Goal: Transaction & Acquisition: Book appointment/travel/reservation

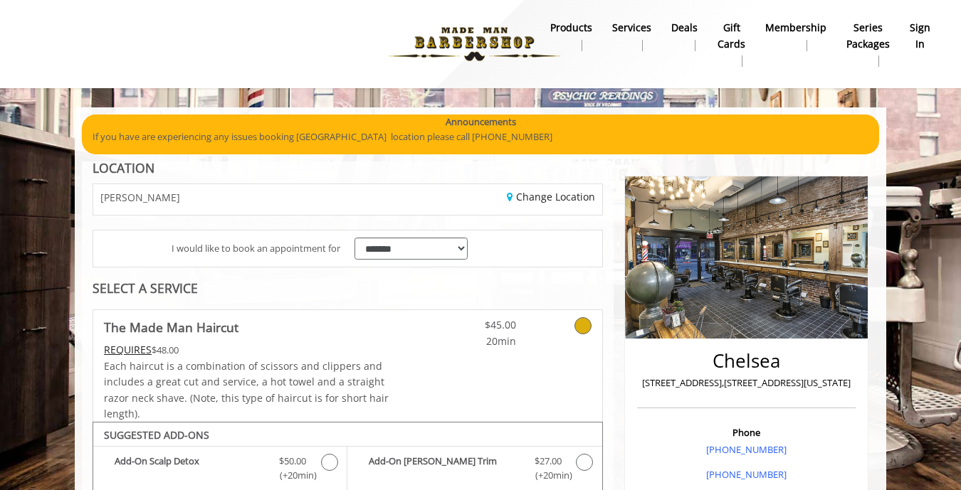
scroll to position [505, 0]
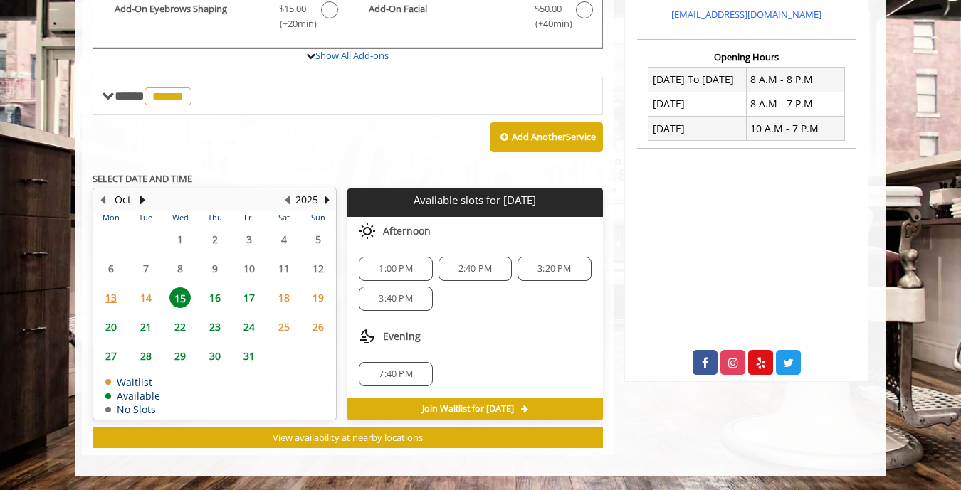
click at [142, 305] on span "14" at bounding box center [145, 298] width 21 height 21
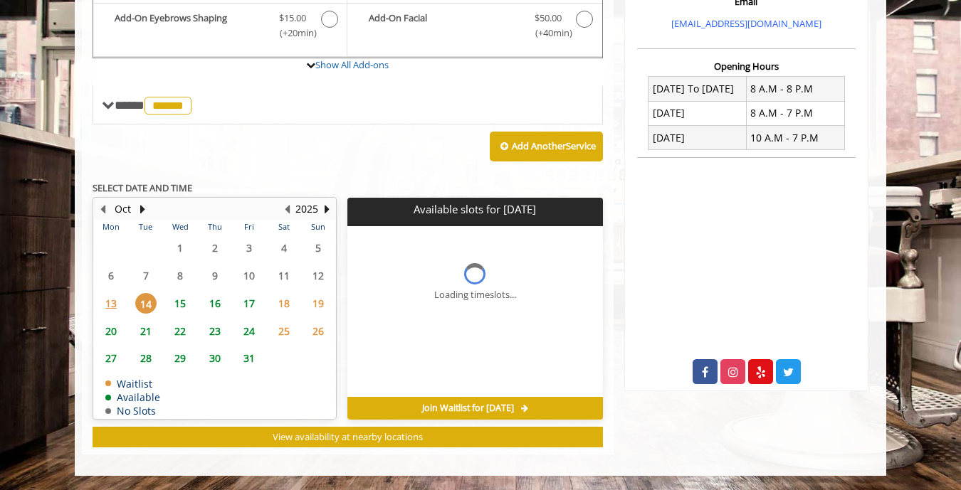
scroll to position [495, 0]
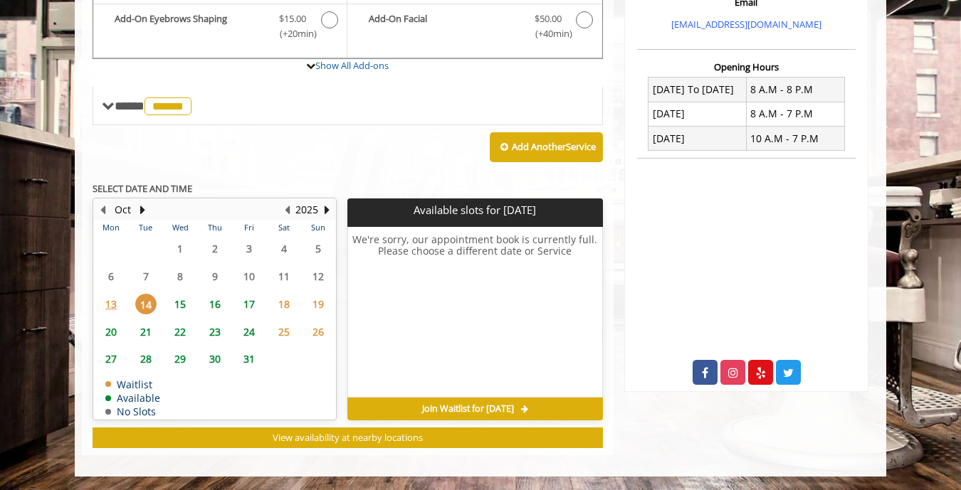
click at [471, 410] on span "Join Waitlist for [DATE]" at bounding box center [468, 409] width 92 height 11
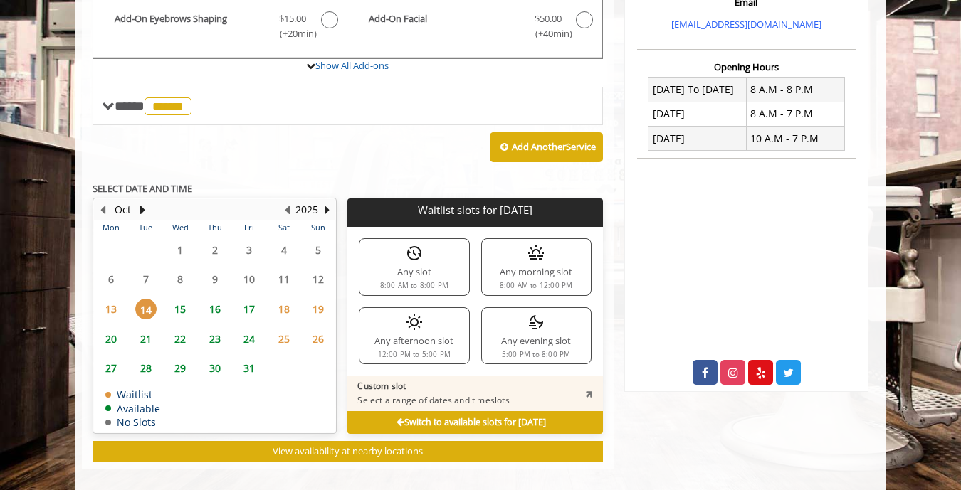
click at [526, 248] on div "Any morning slot 8:00 AM to 12:00 PM" at bounding box center [536, 266] width 110 height 57
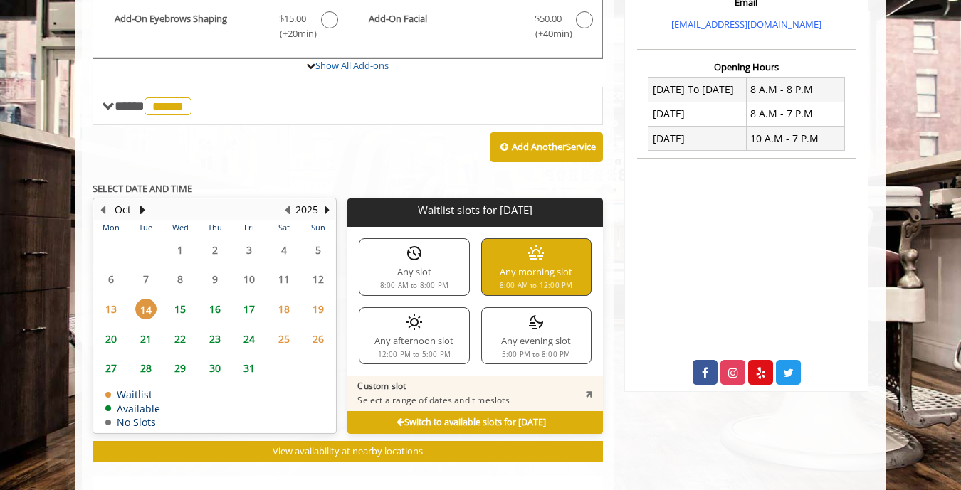
click at [176, 309] on span "15" at bounding box center [179, 309] width 21 height 21
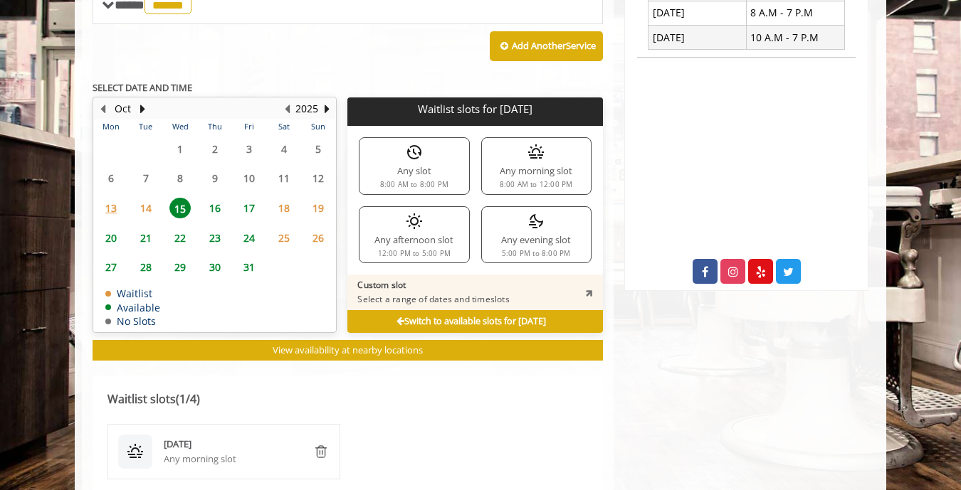
click at [176, 198] on span "15" at bounding box center [179, 208] width 21 height 21
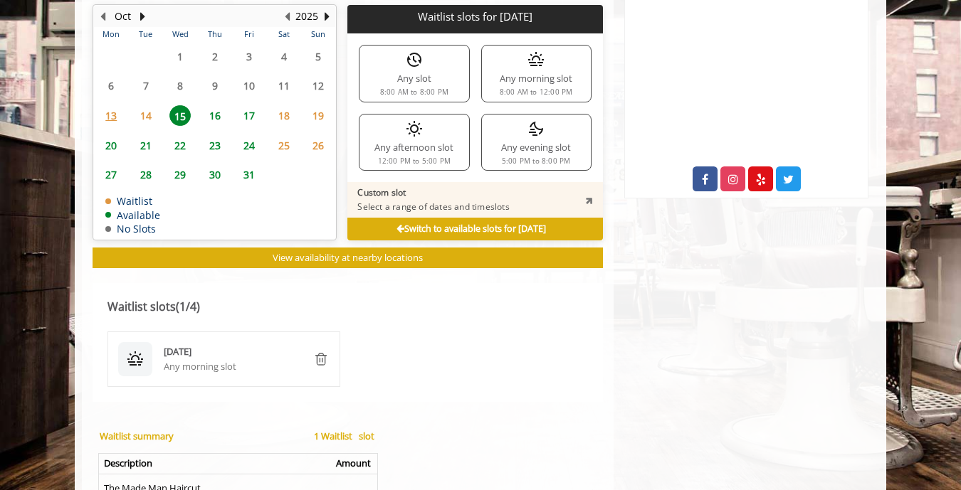
scroll to position [699, 0]
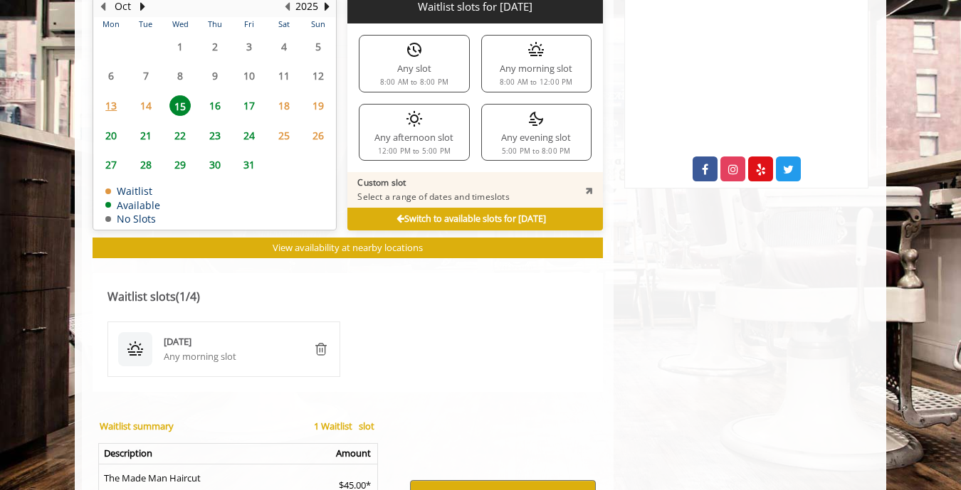
click at [365, 217] on div "Switch to available slots for [DATE]" at bounding box center [474, 219] width 255 height 23
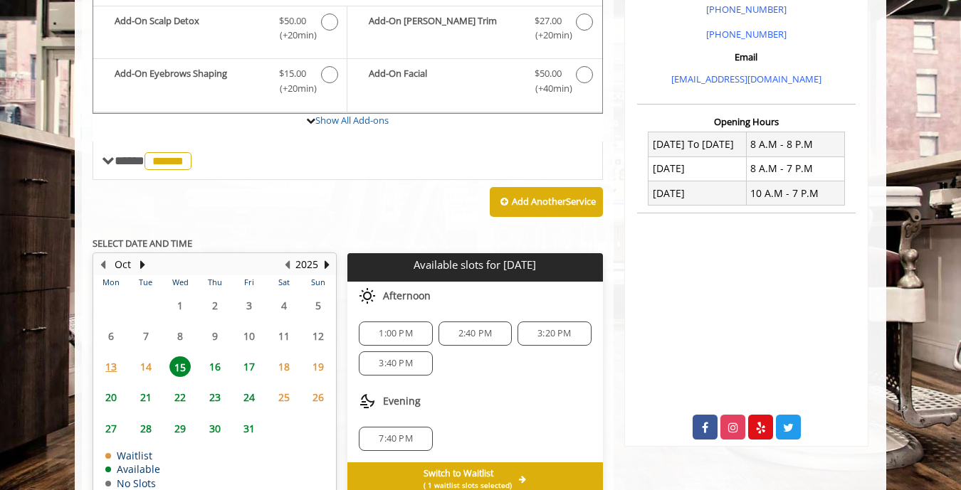
scroll to position [485, 0]
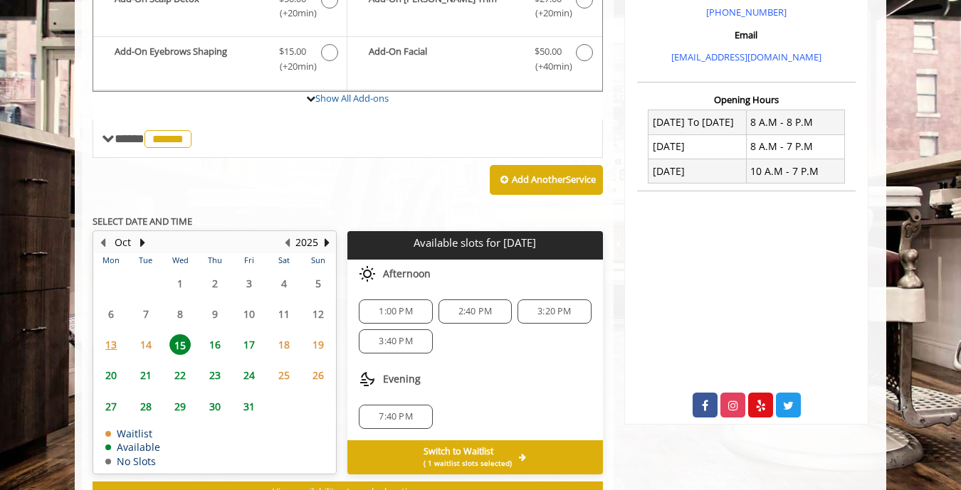
click at [213, 342] on span "16" at bounding box center [214, 344] width 21 height 21
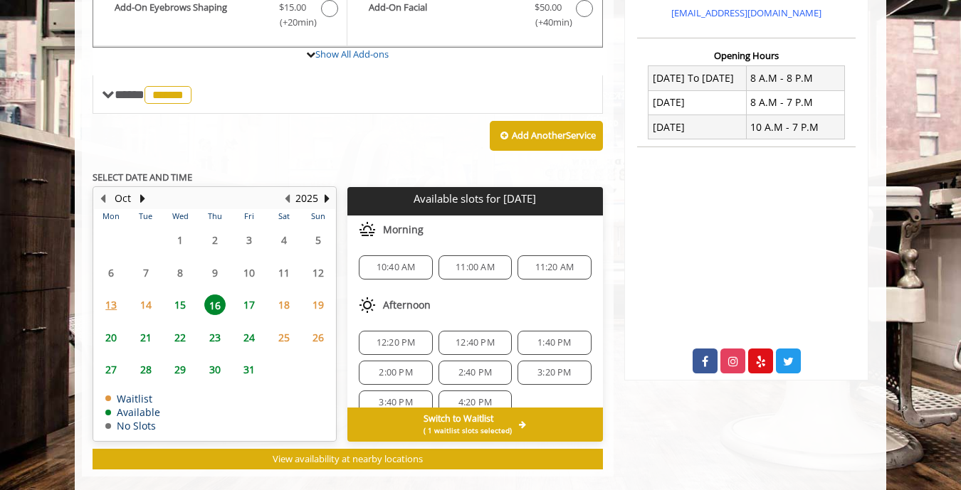
scroll to position [528, 0]
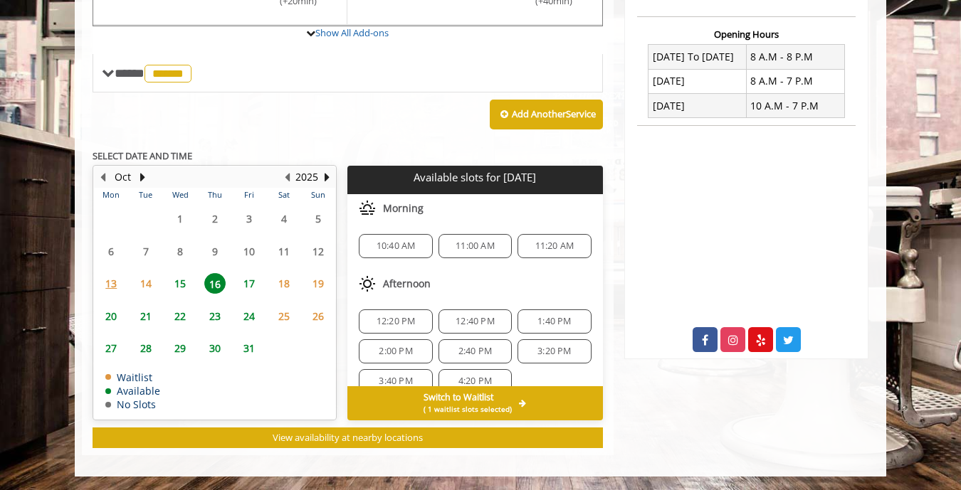
click at [183, 285] on span "15" at bounding box center [179, 283] width 21 height 21
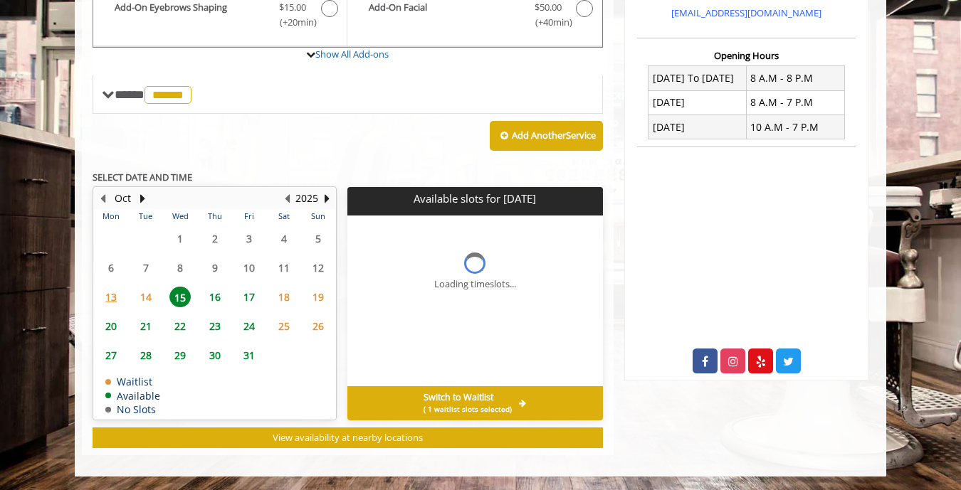
scroll to position [517, 0]
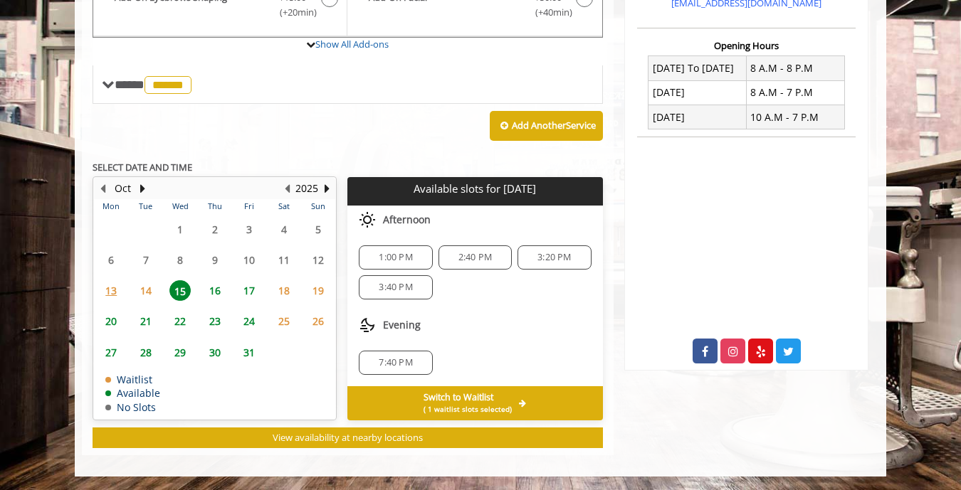
click at [478, 246] on div "2:40 PM" at bounding box center [474, 258] width 73 height 24
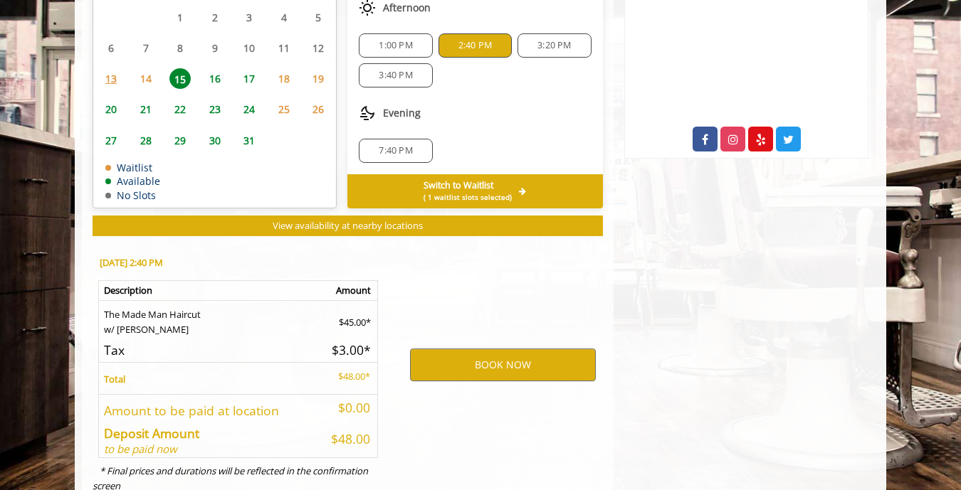
scroll to position [774, 0]
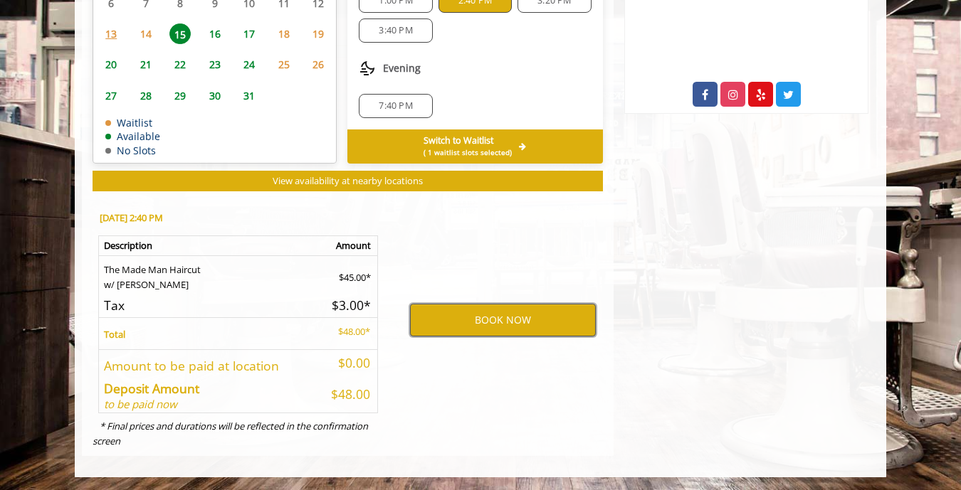
click at [479, 317] on button "BOOK NOW" at bounding box center [503, 320] width 186 height 33
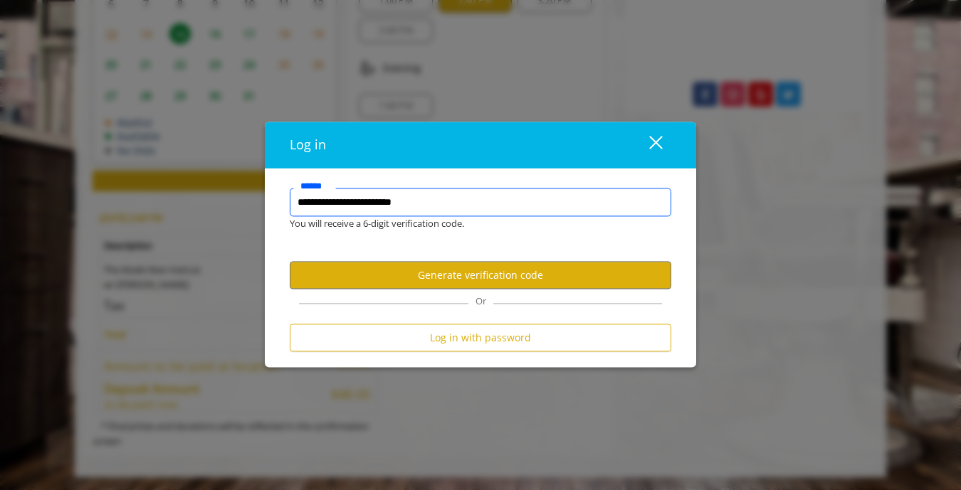
type input "**********"
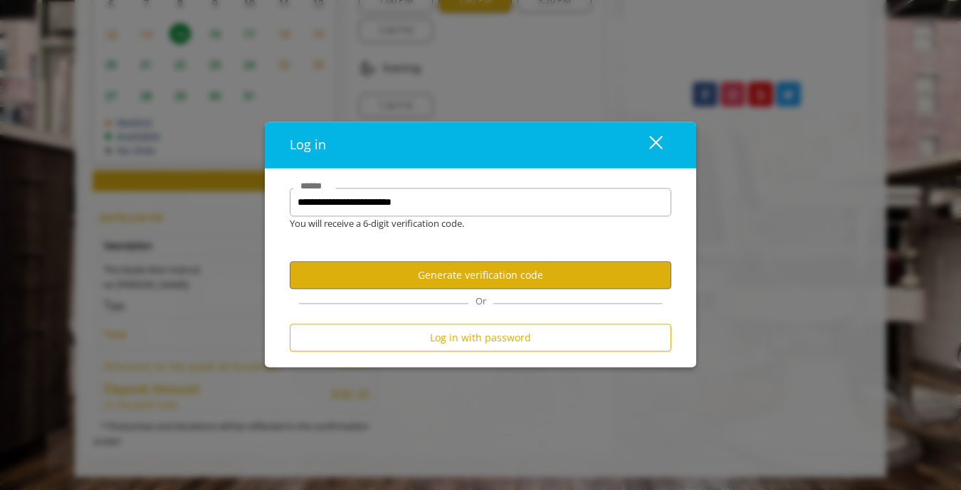
click at [656, 148] on div "close" at bounding box center [647, 145] width 28 height 21
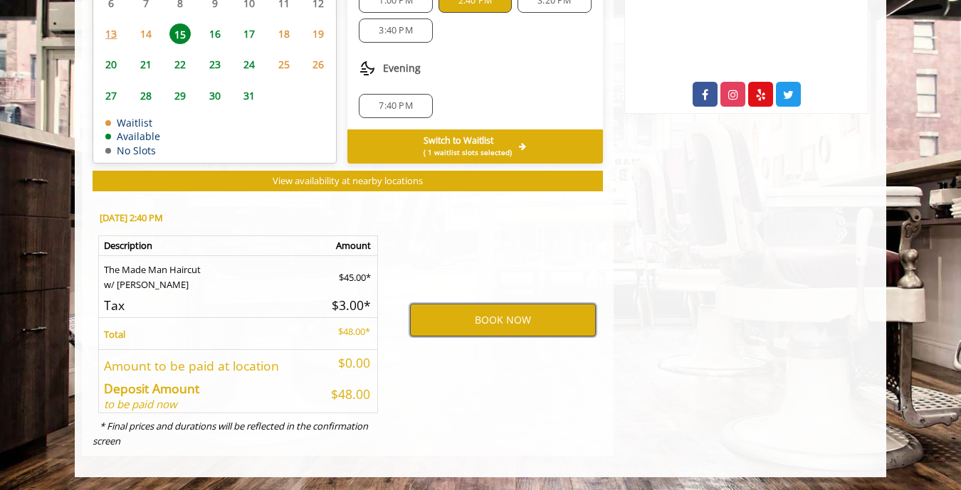
click at [508, 310] on button "BOOK NOW" at bounding box center [503, 320] width 186 height 33
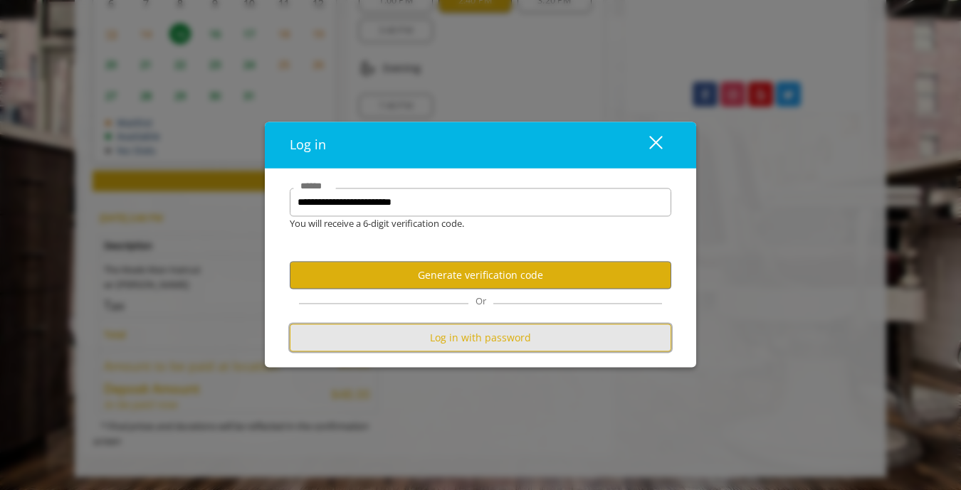
click at [499, 335] on button "Log in with password" at bounding box center [480, 339] width 381 height 28
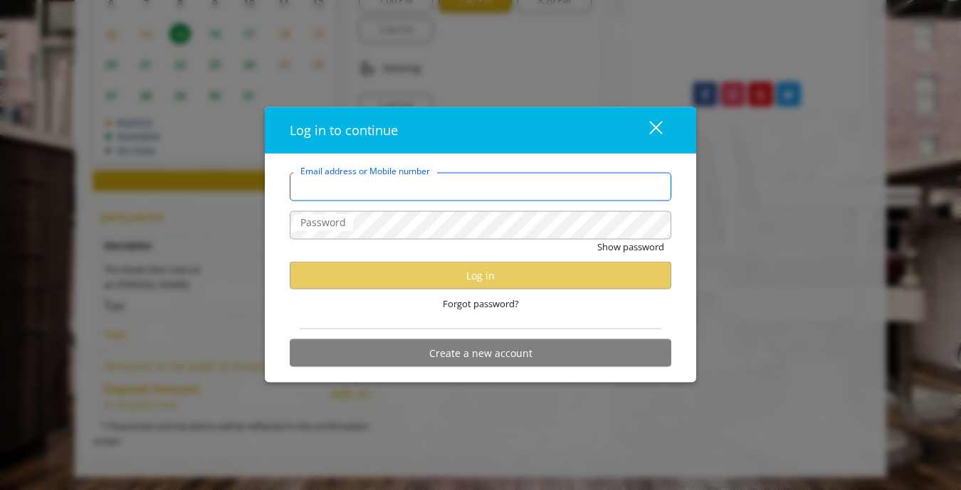
type input "**********"
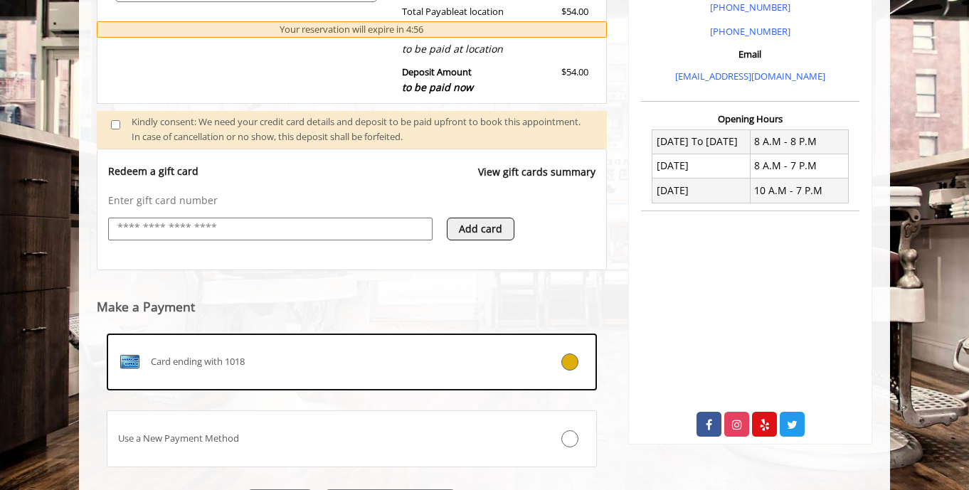
scroll to position [525, 0]
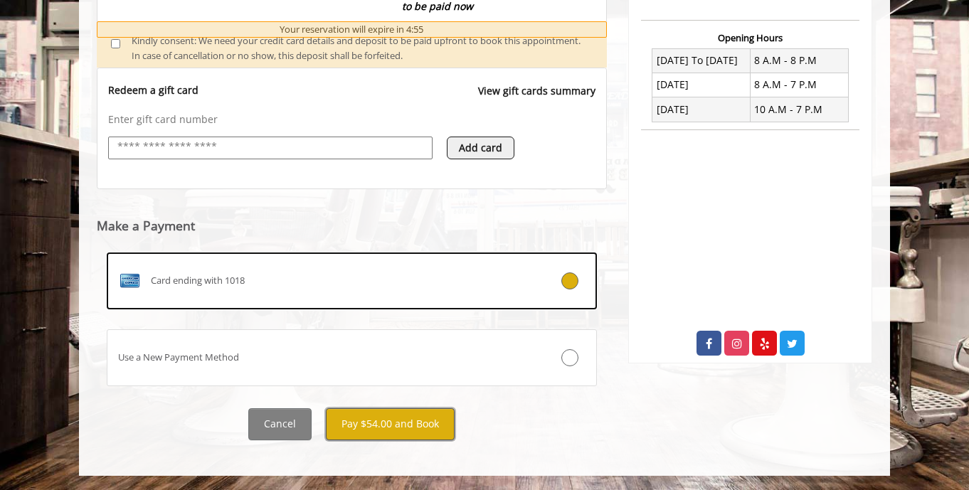
click at [391, 429] on button "Pay $54.00 and Book" at bounding box center [390, 424] width 129 height 32
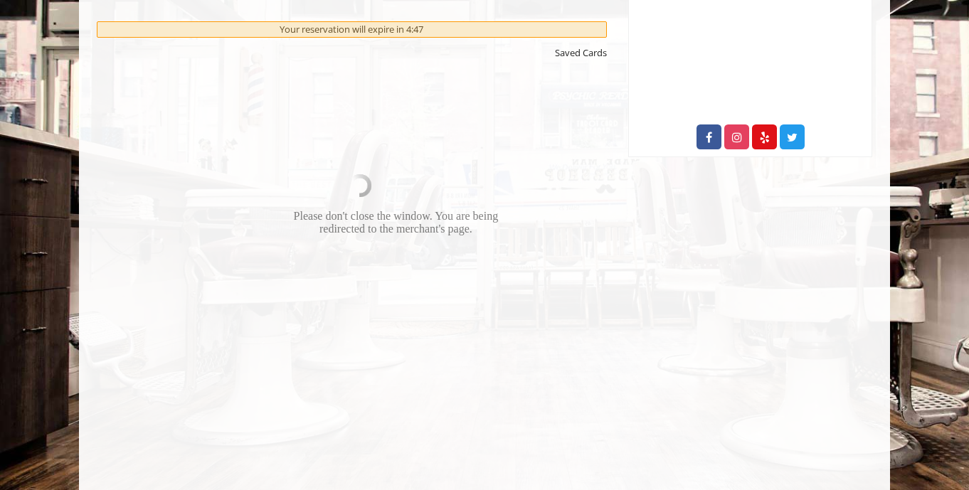
scroll to position [722, 0]
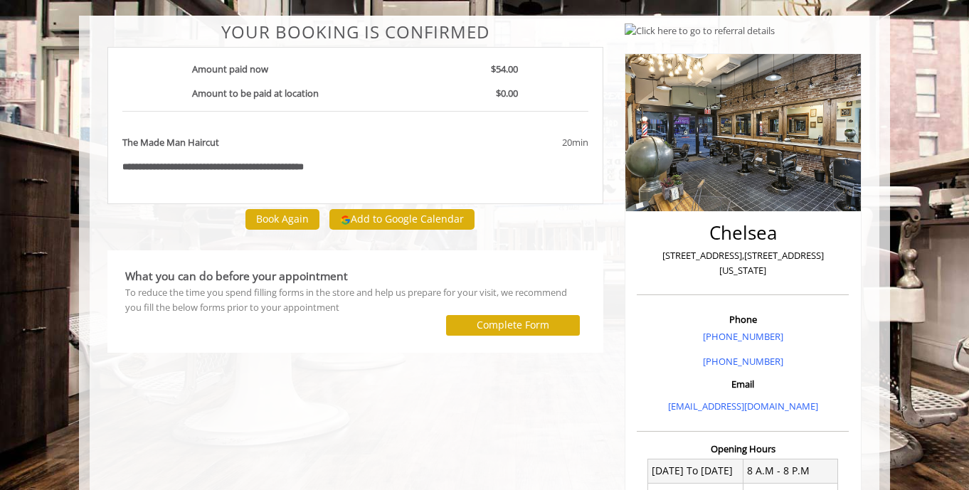
scroll to position [102, 0]
